Goal: Navigation & Orientation: Go to known website

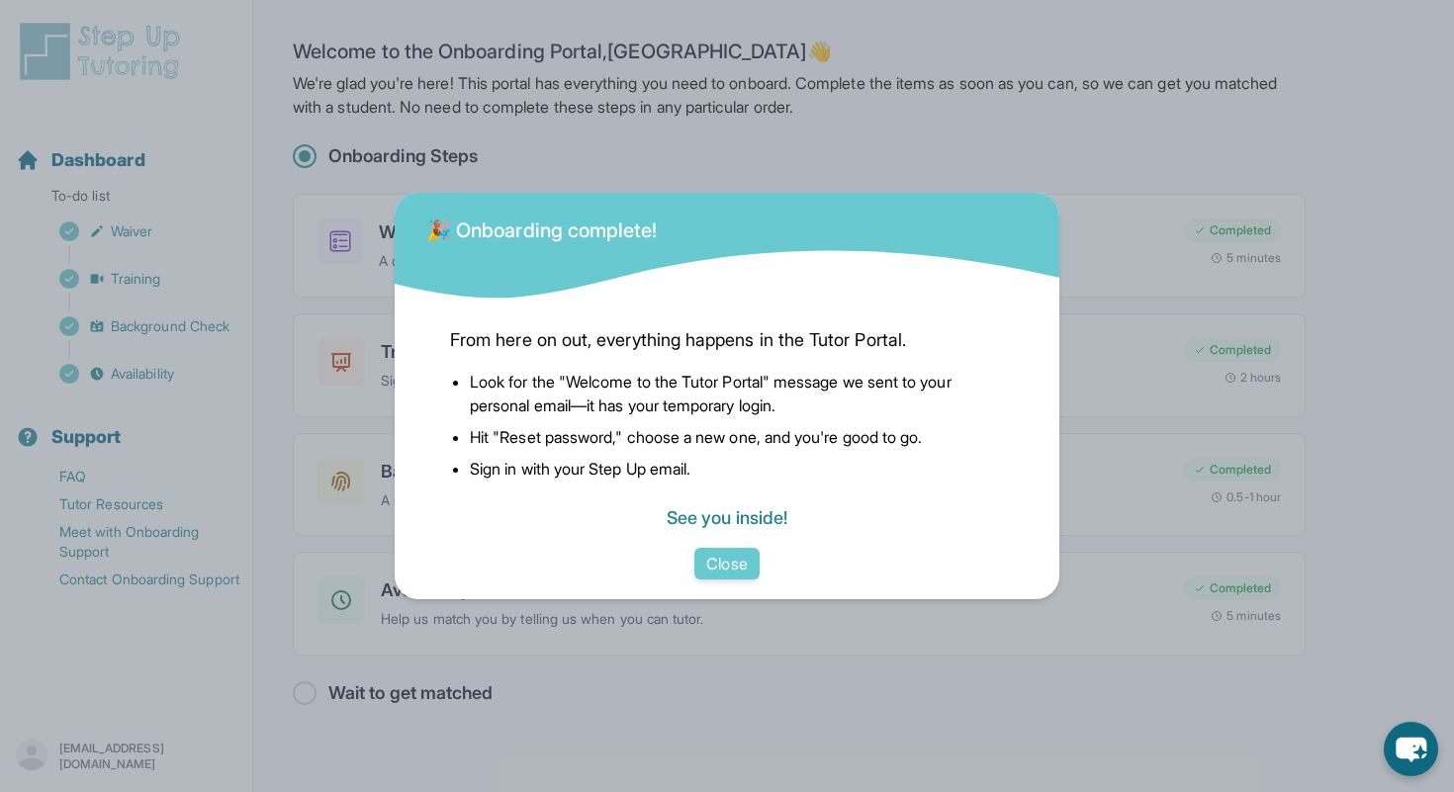
click at [724, 518] on link "See you inside!" at bounding box center [727, 517] width 121 height 21
click at [718, 560] on button "Close" at bounding box center [726, 564] width 64 height 32
